Goal: Task Accomplishment & Management: Manage account settings

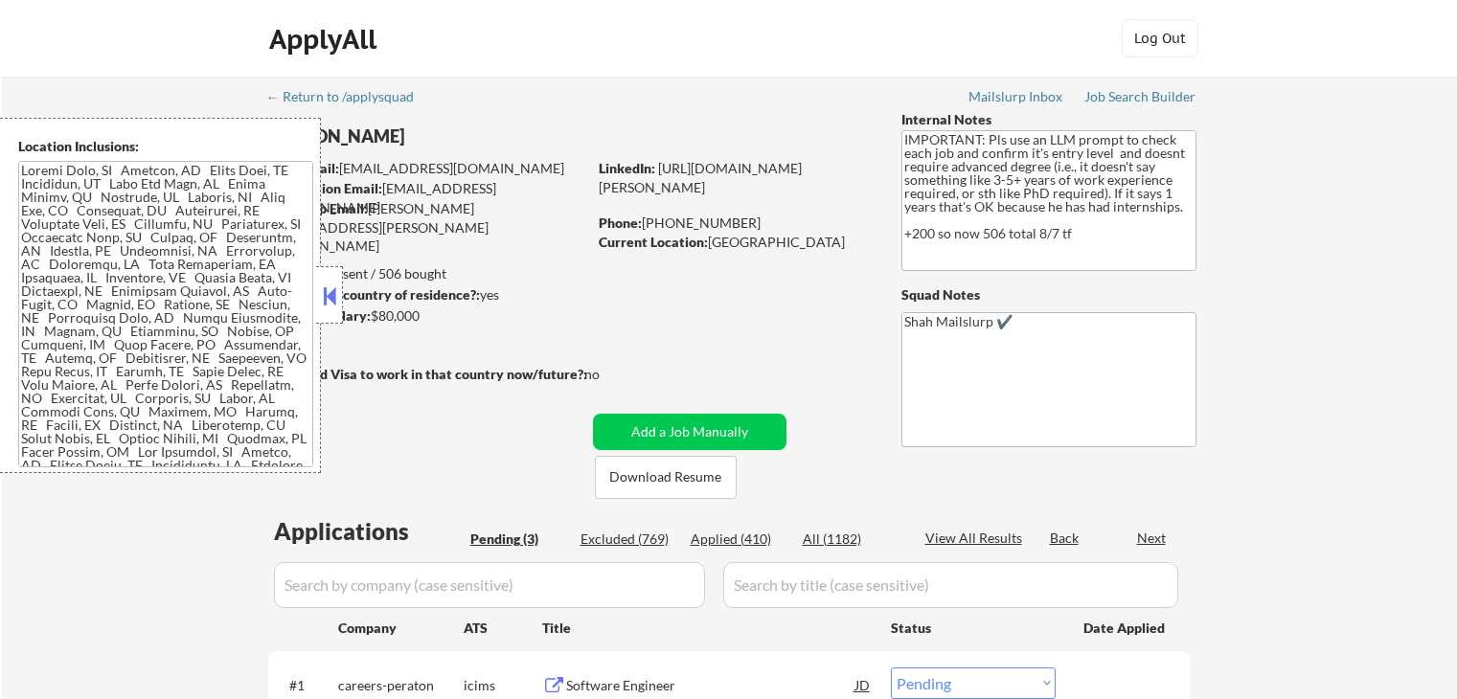
select select ""pending""
click at [1357, 278] on div "← Return to /applysquad Mailslurp Inbox Job Search Builder [PERSON_NAME] User E…" at bounding box center [729, 525] width 1455 height 896
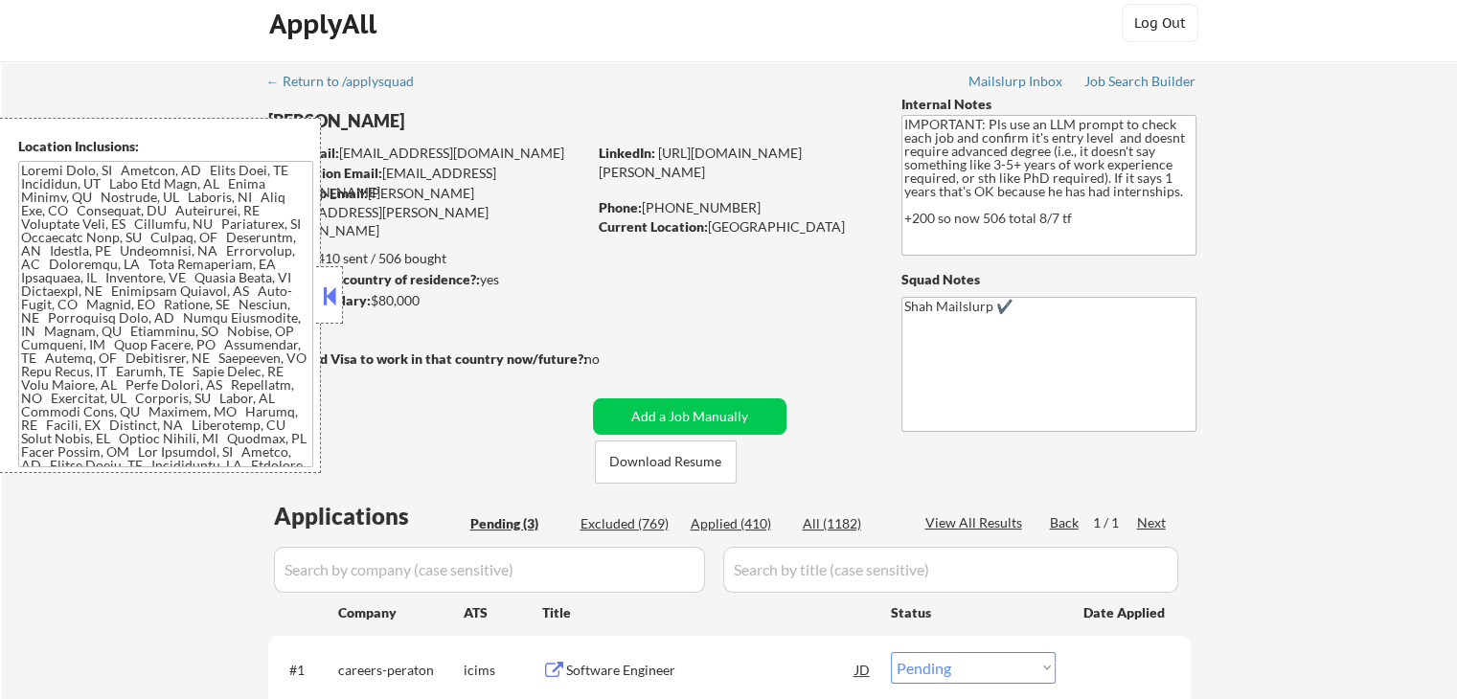
scroll to position [287, 0]
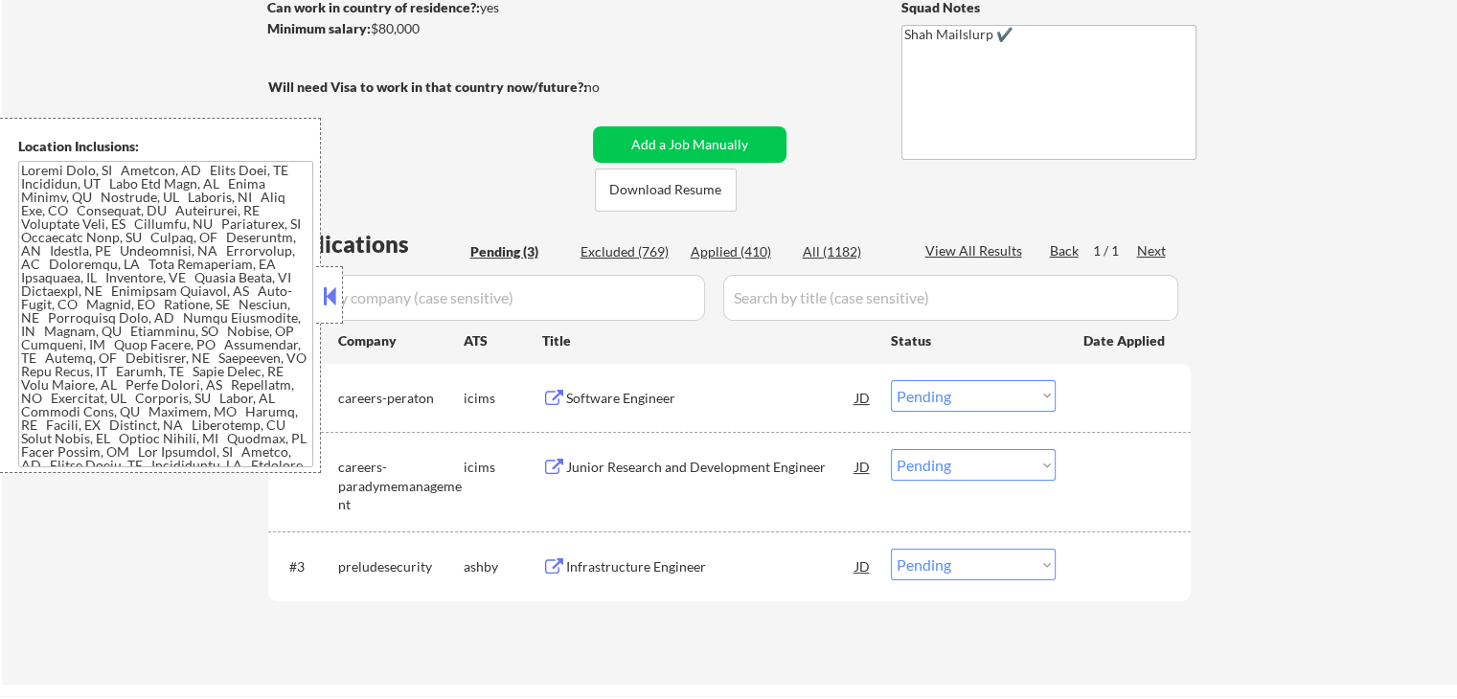
click at [556, 387] on div "Software Engineer JD" at bounding box center [707, 397] width 331 height 34
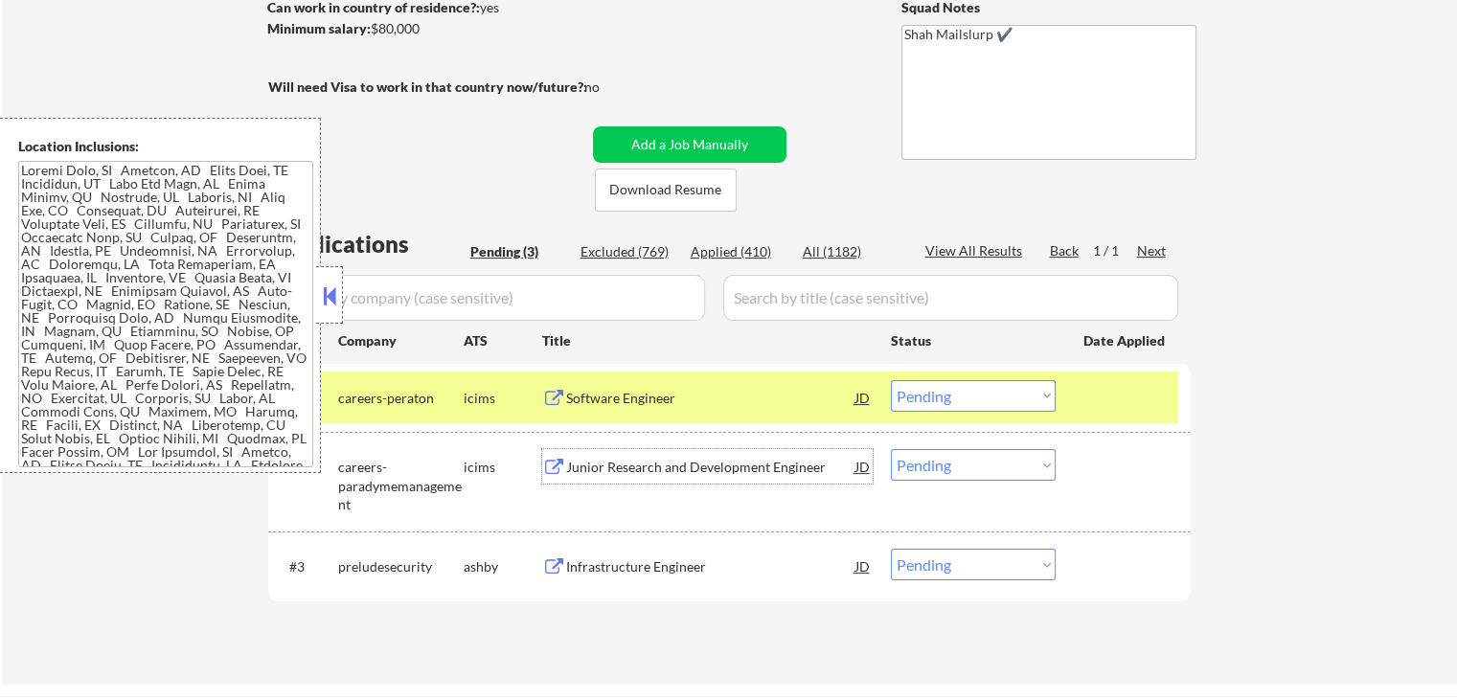
click at [547, 457] on div "Junior Research and Development Engineer [PERSON_NAME]" at bounding box center [707, 466] width 331 height 34
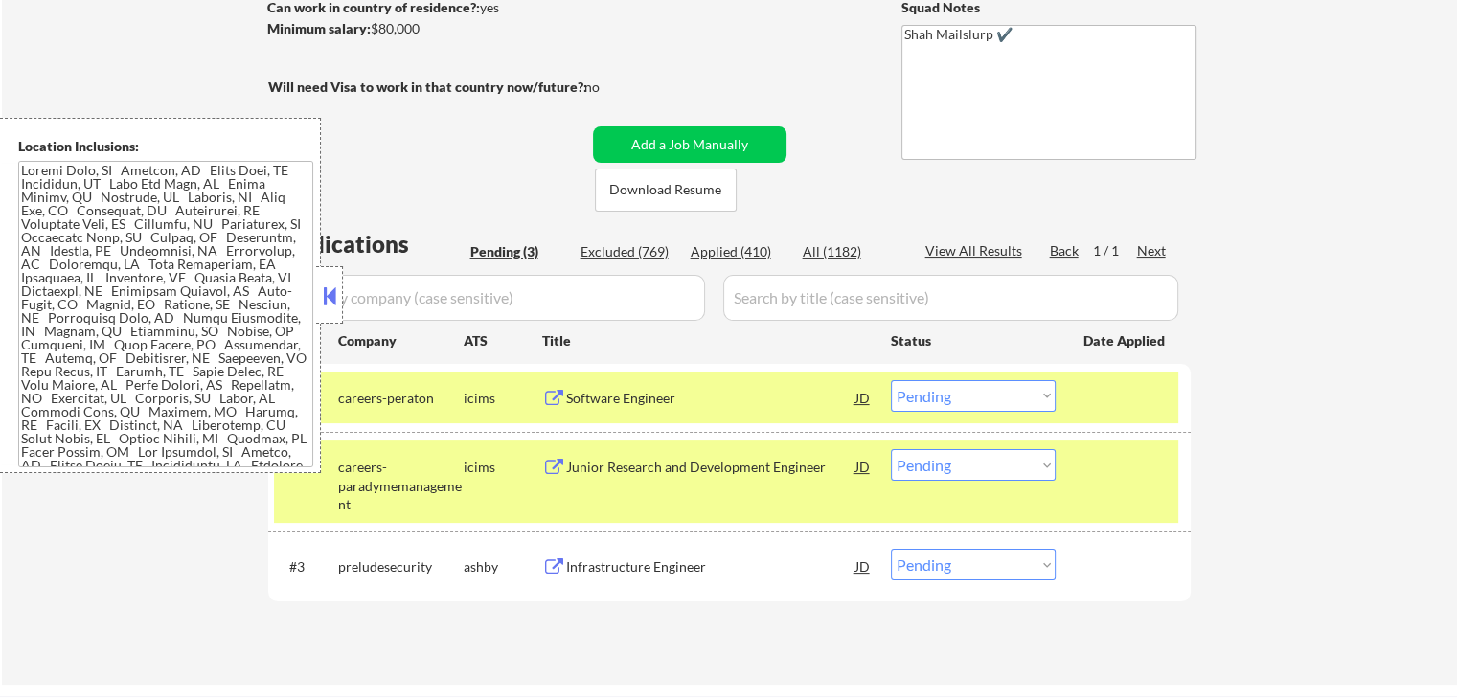
click at [557, 564] on button at bounding box center [554, 568] width 24 height 18
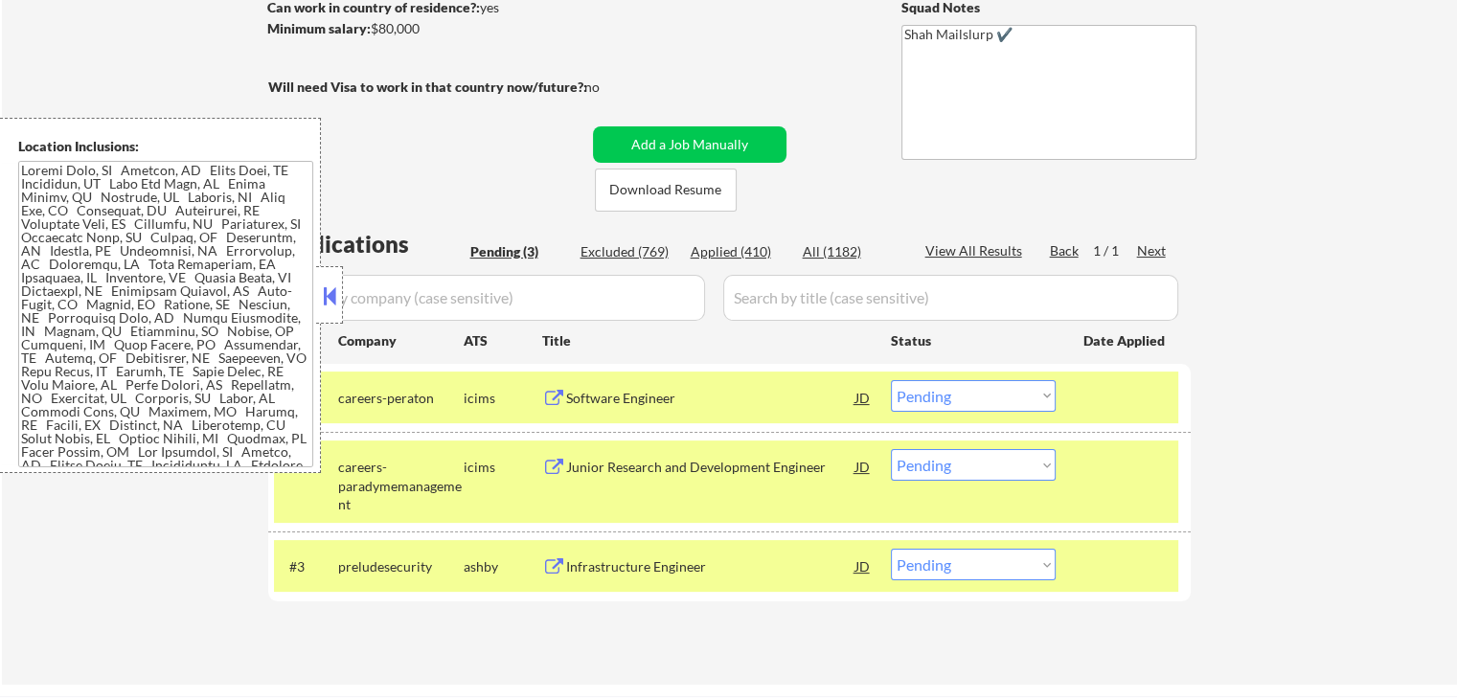
select select ""pending""
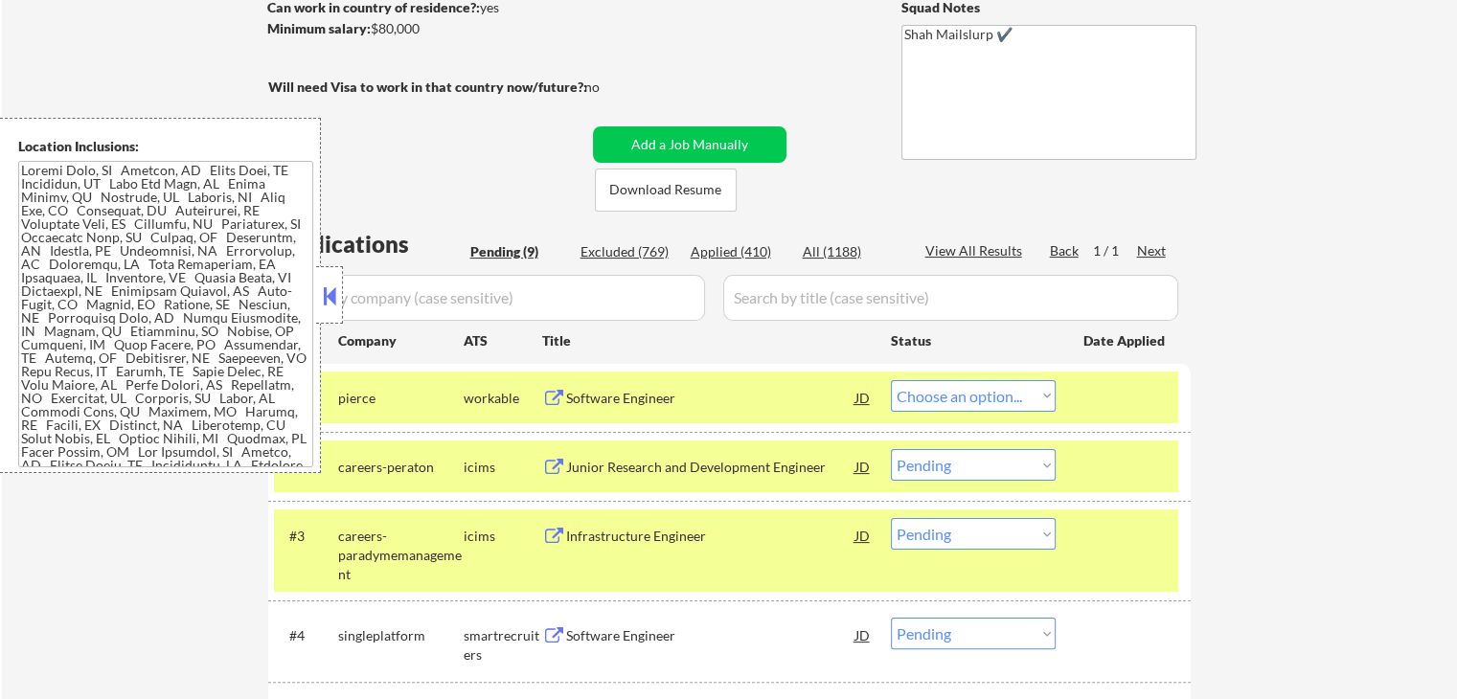
select select ""pending""
select select ""PLACEHOLDER_1427118222253""
select select ""pending""
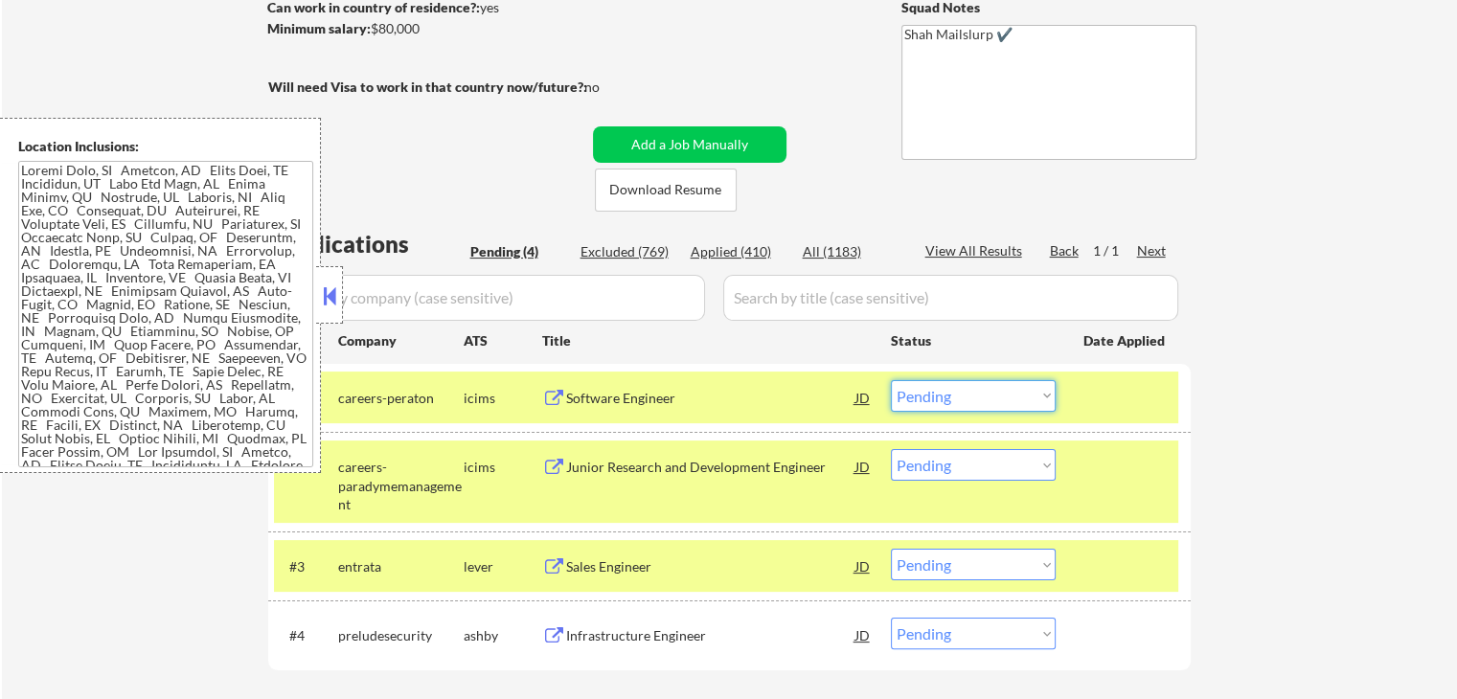
drag, startPoint x: 934, startPoint y: 398, endPoint x: 938, endPoint y: 407, distance: 10.3
click at [936, 399] on select "Choose an option... Pending Applied Excluded (Questions) Excluded (Expired) Exc…" at bounding box center [973, 396] width 165 height 32
click at [891, 380] on select "Choose an option... Pending Applied Excluded (Questions) Excluded (Expired) Exc…" at bounding box center [973, 396] width 165 height 32
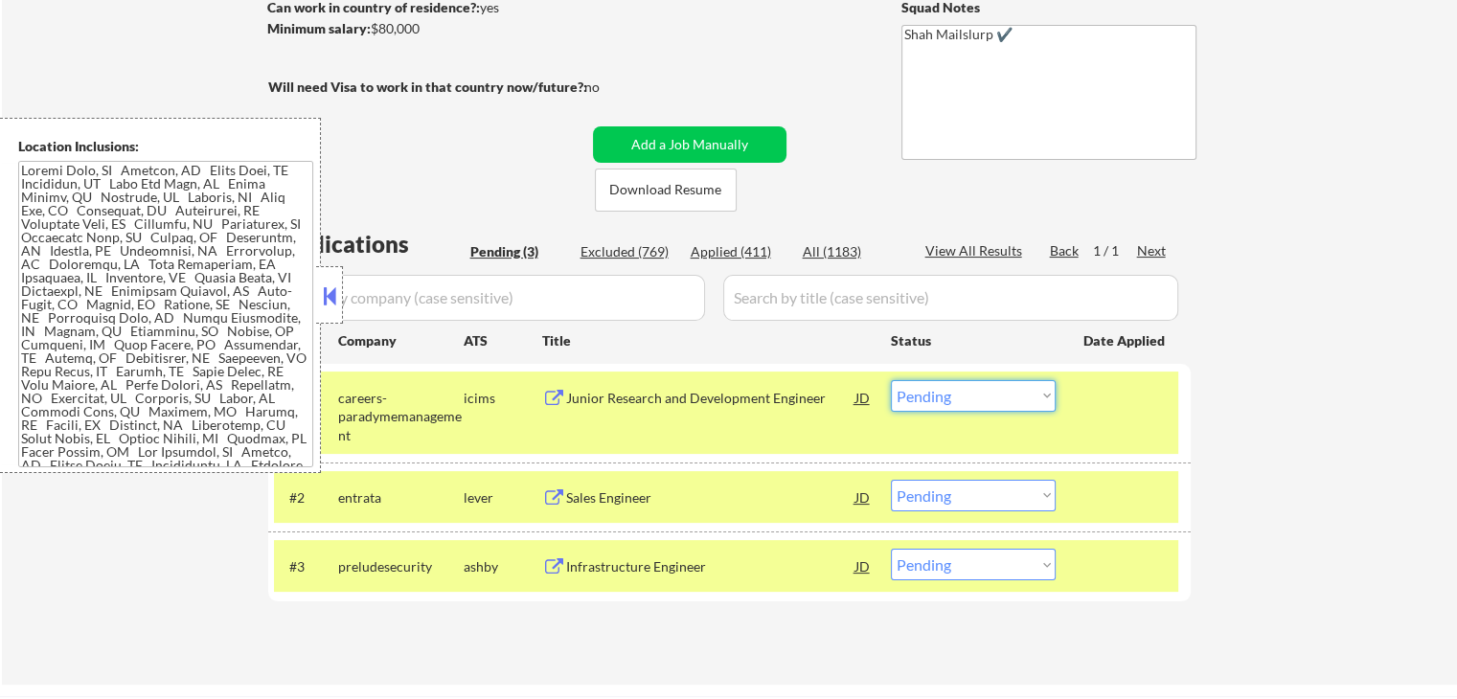
click at [969, 381] on select "Choose an option... Pending Applied Excluded (Questions) Excluded (Expired) Exc…" at bounding box center [973, 396] width 165 height 32
click at [891, 380] on select "Choose an option... Pending Applied Excluded (Questions) Excluded (Expired) Exc…" at bounding box center [973, 396] width 165 height 32
select select ""pending""
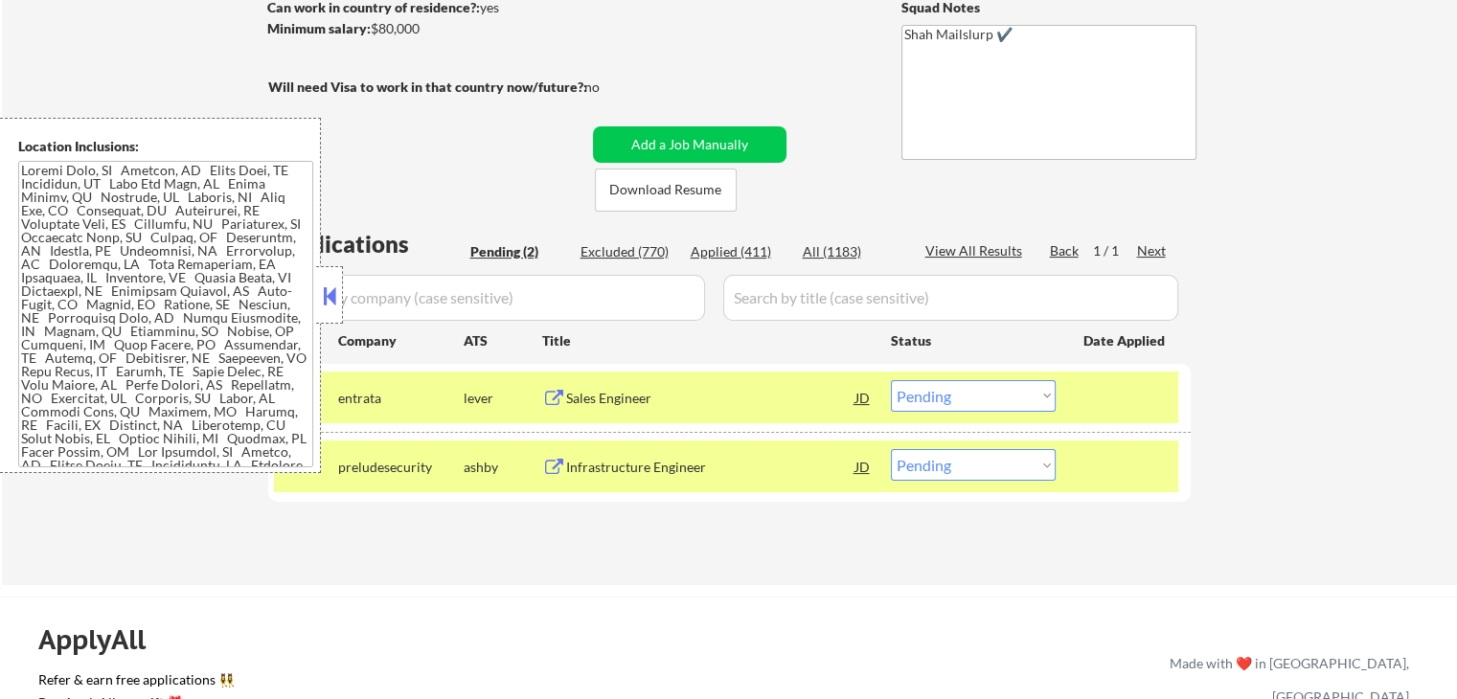
click at [556, 392] on button at bounding box center [554, 399] width 24 height 18
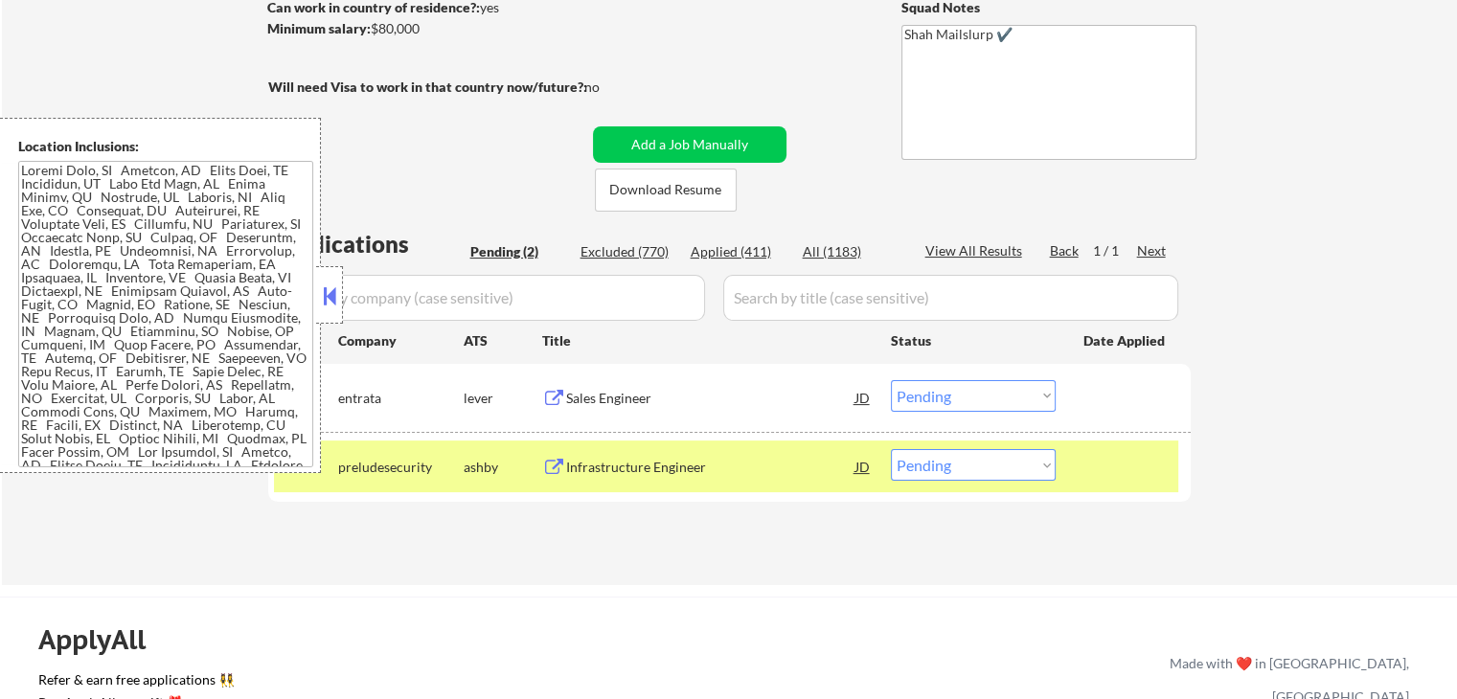
click at [562, 475] on button at bounding box center [554, 468] width 24 height 18
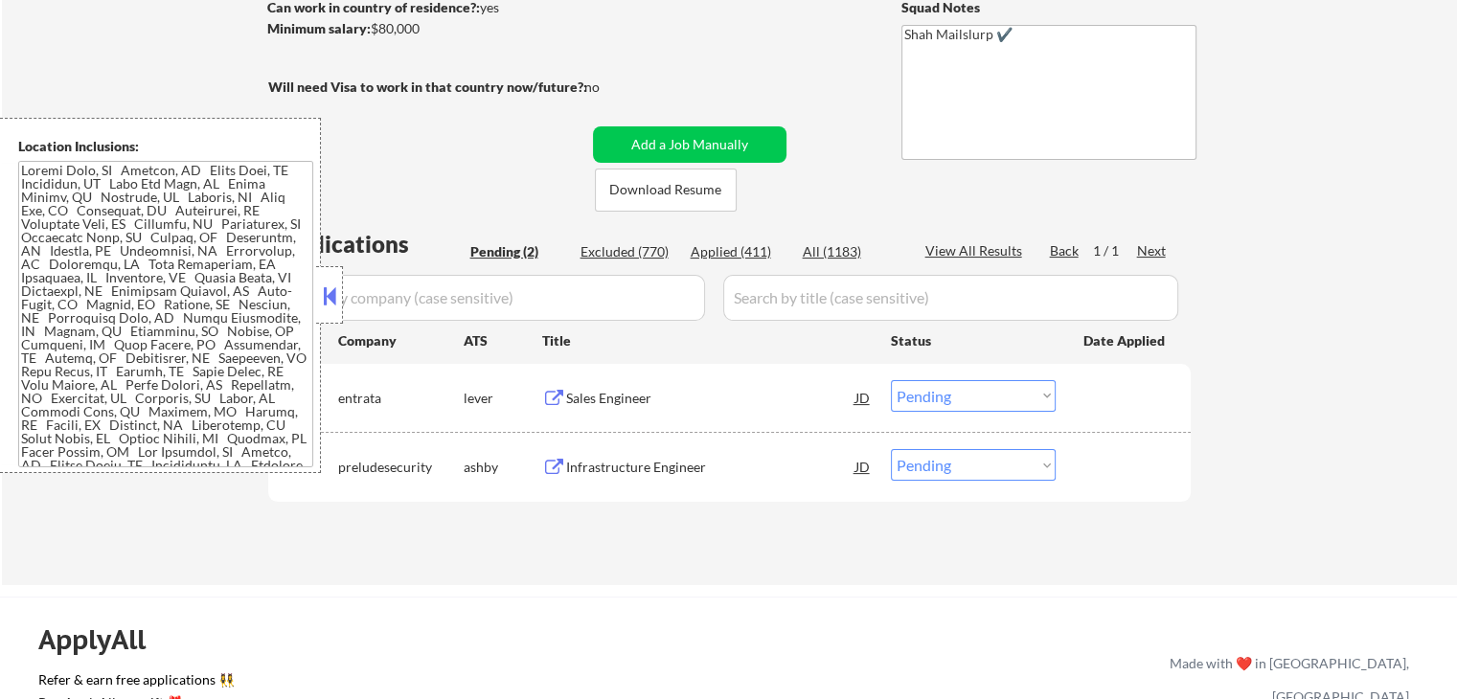
click at [951, 409] on select "Choose an option... Pending Applied Excluded (Questions) Excluded (Expired) Exc…" at bounding box center [973, 396] width 165 height 32
click at [891, 380] on select "Choose an option... Pending Applied Excluded (Questions) Excluded (Expired) Exc…" at bounding box center [973, 396] width 165 height 32
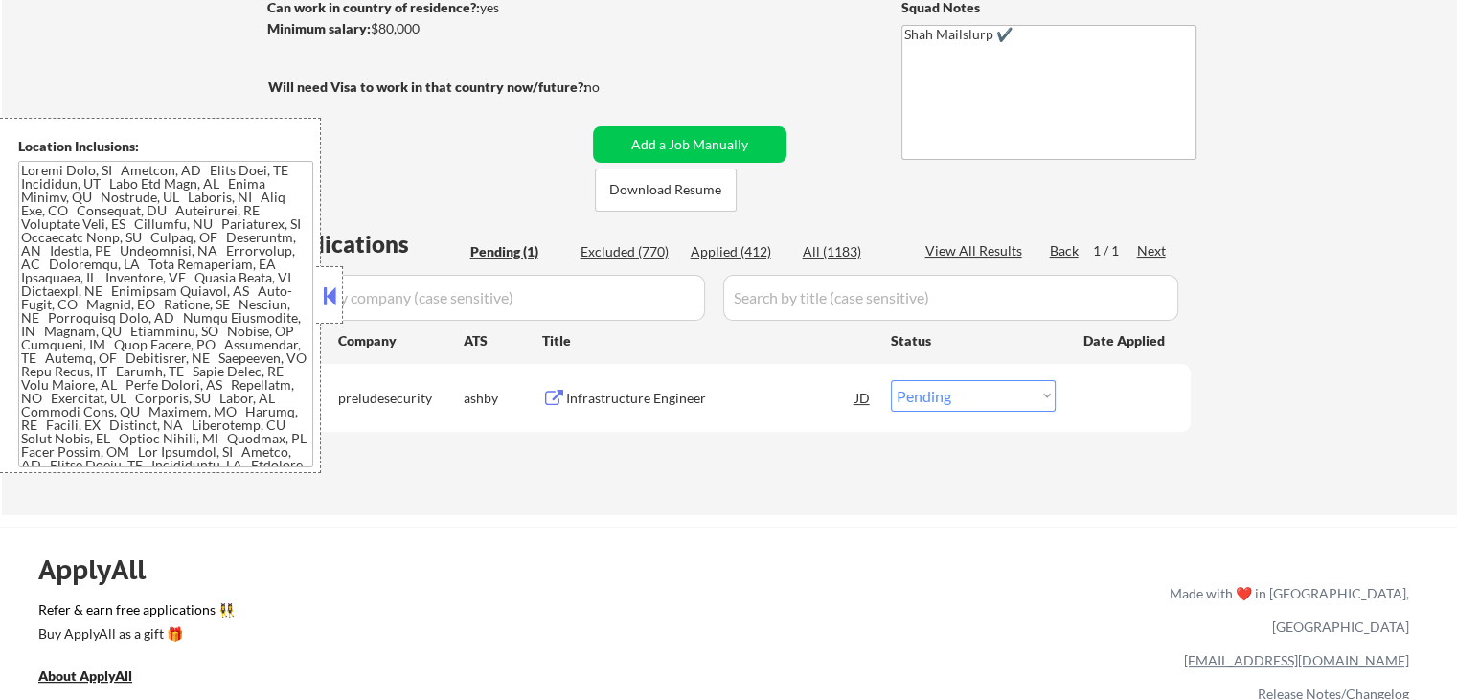
click at [947, 392] on select "Choose an option... Pending Applied Excluded (Questions) Excluded (Expired) Exc…" at bounding box center [973, 396] width 165 height 32
select select ""excluded""
click at [891, 380] on select "Choose an option... Pending Applied Excluded (Questions) Excluded (Expired) Exc…" at bounding box center [973, 396] width 165 height 32
